Goal: Information Seeking & Learning: Learn about a topic

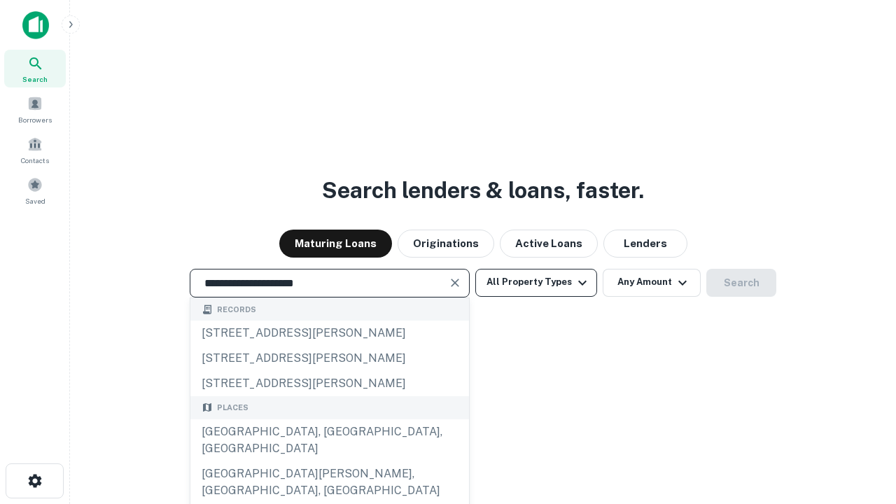
click at [329, 461] on div "[GEOGRAPHIC_DATA], [GEOGRAPHIC_DATA], [GEOGRAPHIC_DATA]" at bounding box center [329, 440] width 279 height 42
click at [536, 282] on button "All Property Types" at bounding box center [536, 283] width 122 height 28
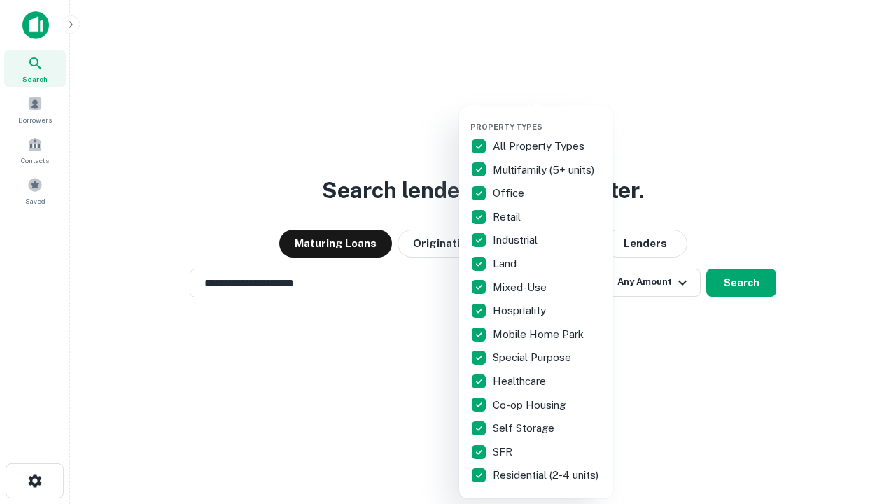
type input "**********"
click at [548, 118] on button "button" at bounding box center [548, 118] width 154 height 1
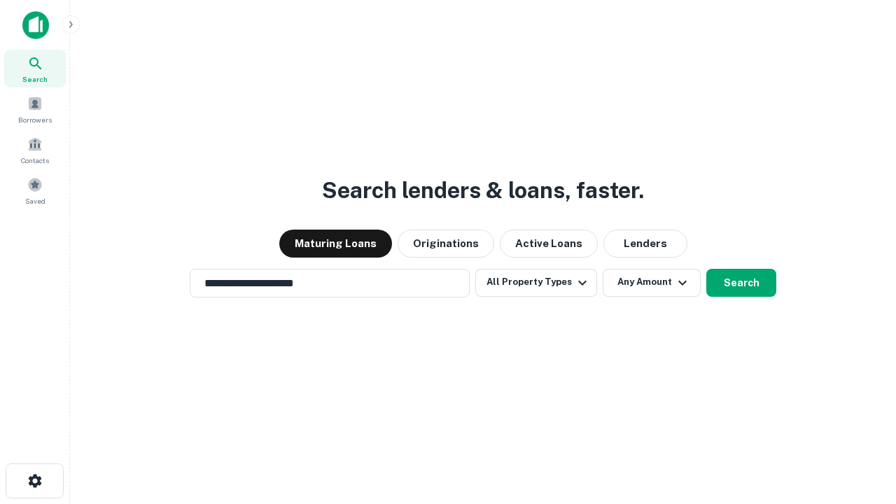
scroll to position [22, 0]
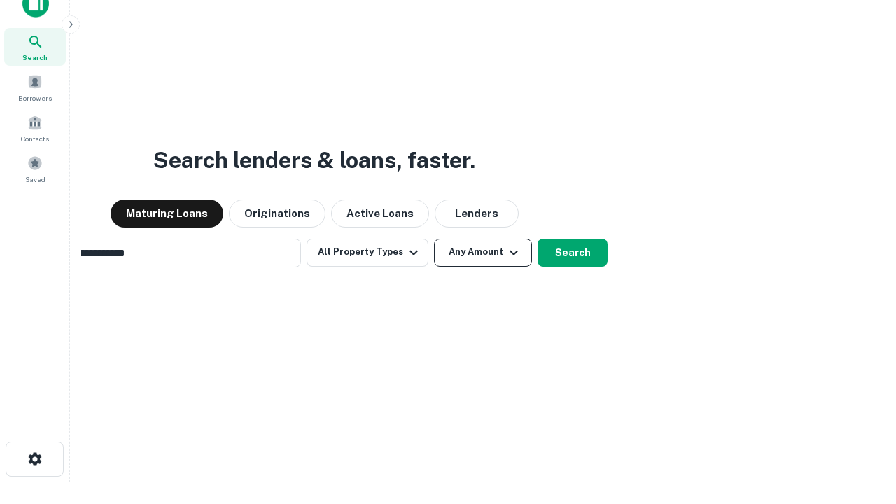
click at [434, 239] on button "Any Amount" at bounding box center [483, 253] width 98 height 28
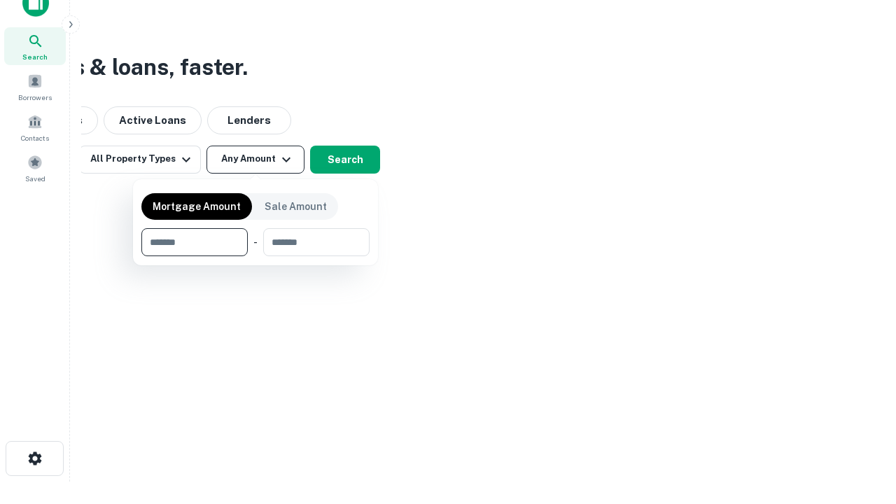
type input "*******"
click at [256, 256] on button "button" at bounding box center [255, 256] width 228 height 1
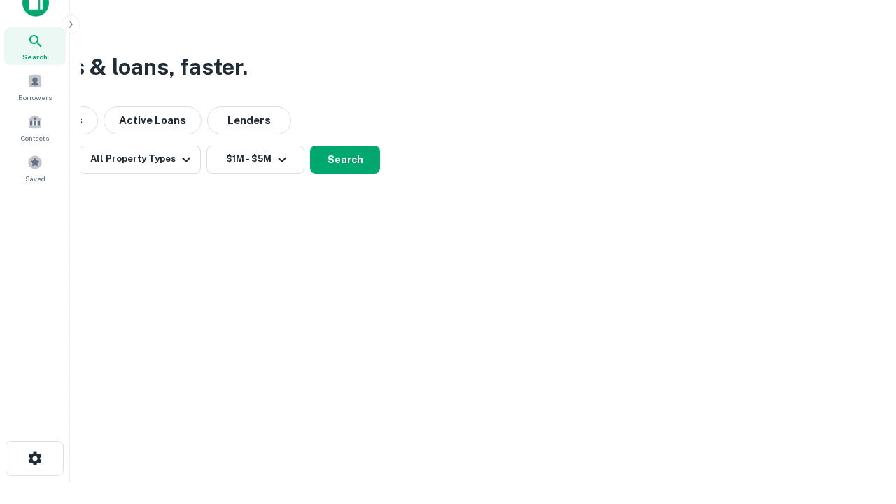
scroll to position [22, 0]
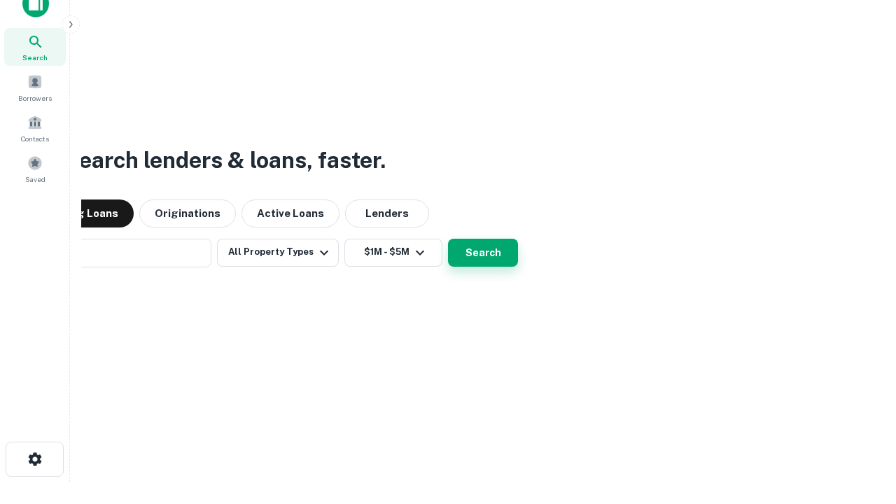
click at [448, 239] on button "Search" at bounding box center [483, 253] width 70 height 28
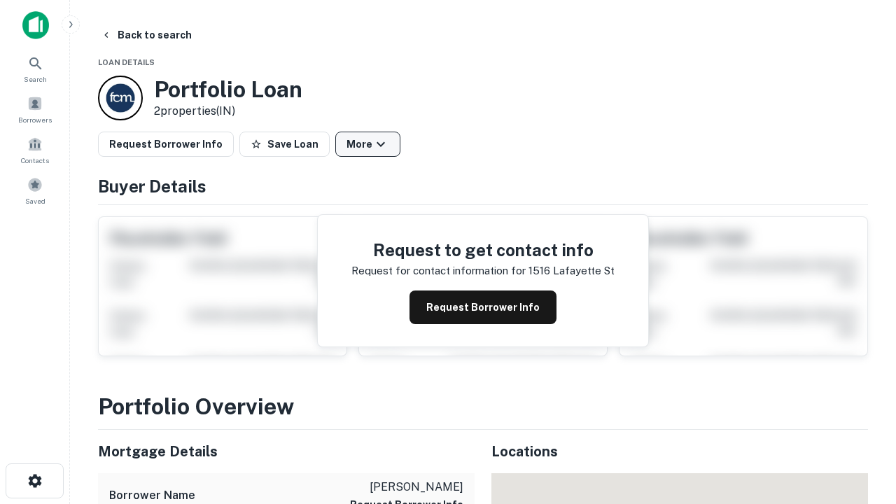
click at [368, 144] on button "More" at bounding box center [367, 144] width 65 height 25
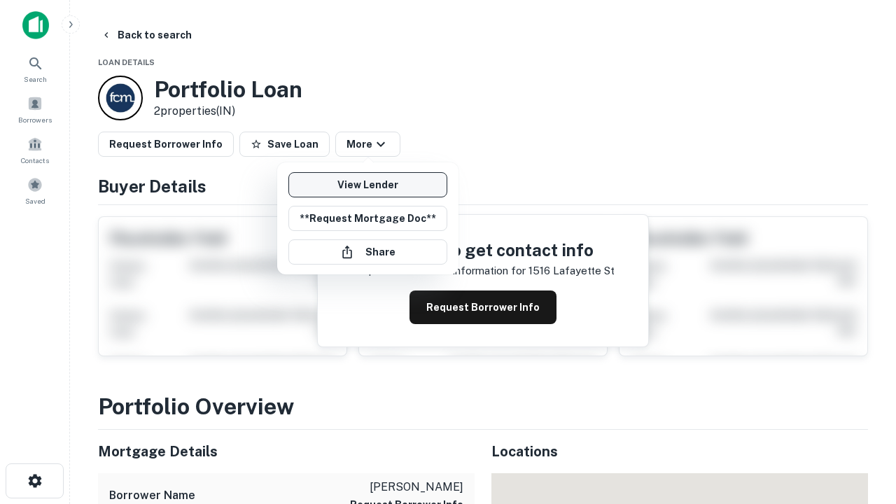
click at [368, 185] on link "View Lender" at bounding box center [367, 184] width 159 height 25
